Goal: Task Accomplishment & Management: Manage account settings

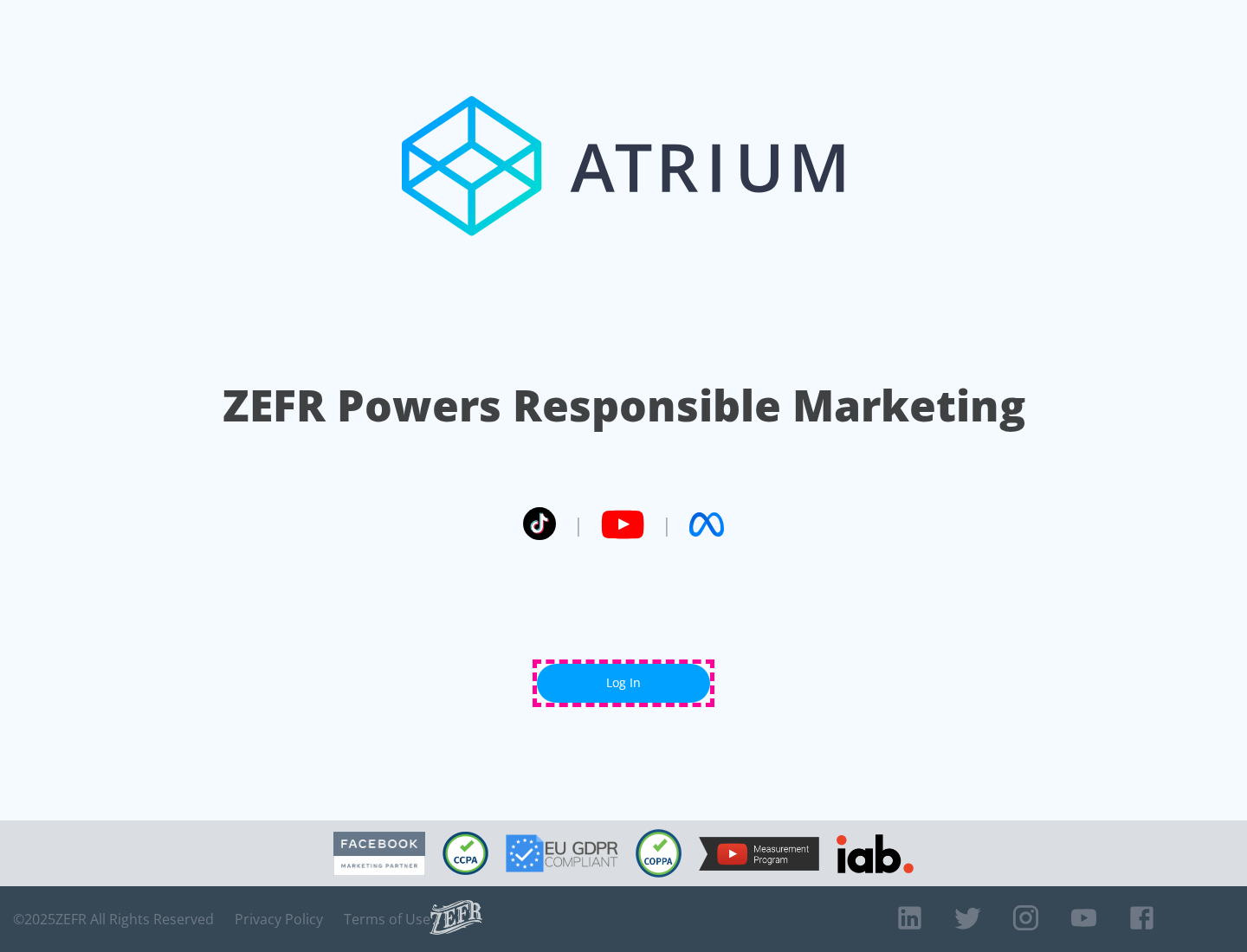
click at [624, 683] on link "Log In" at bounding box center [624, 683] width 173 height 39
